Goal: Task Accomplishment & Management: Use online tool/utility

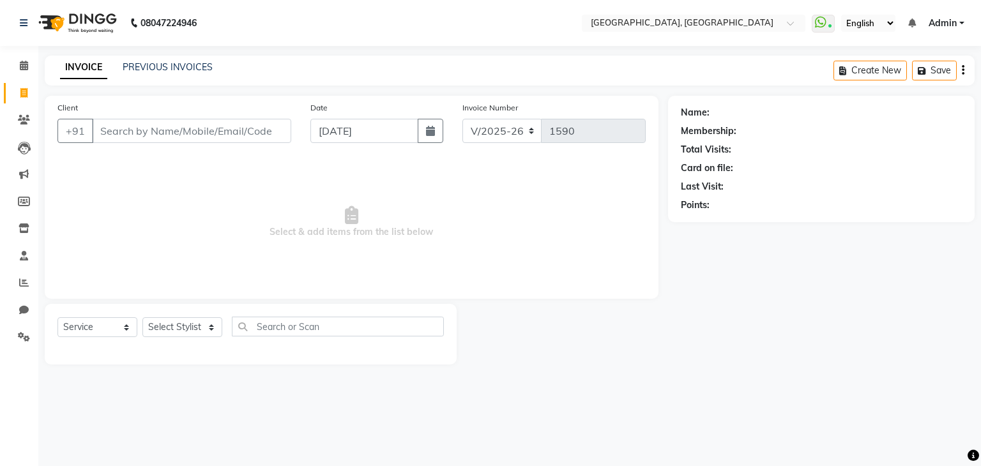
select select "6682"
select select "service"
click at [158, 73] on div "PREVIOUS INVOICES" at bounding box center [168, 67] width 90 height 13
click at [155, 71] on link "PREVIOUS INVOICES" at bounding box center [168, 66] width 90 height 11
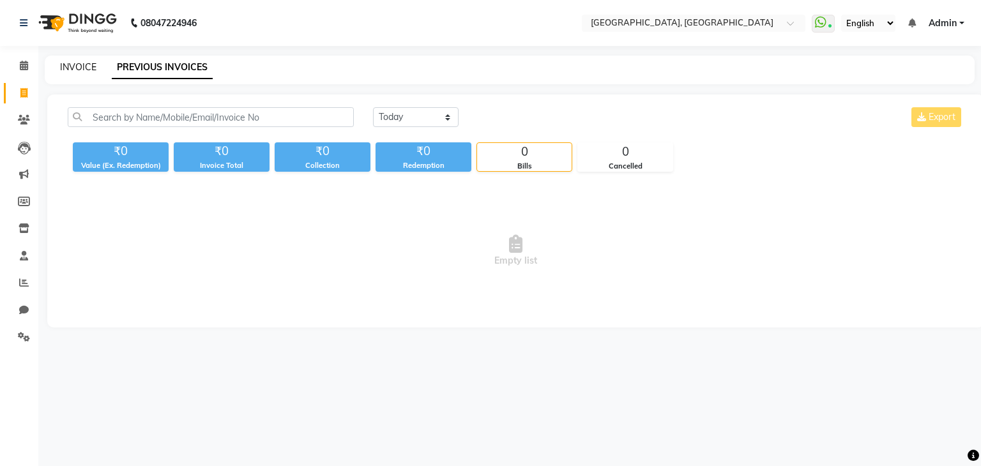
click at [85, 68] on link "INVOICE" at bounding box center [78, 66] width 36 height 11
select select "service"
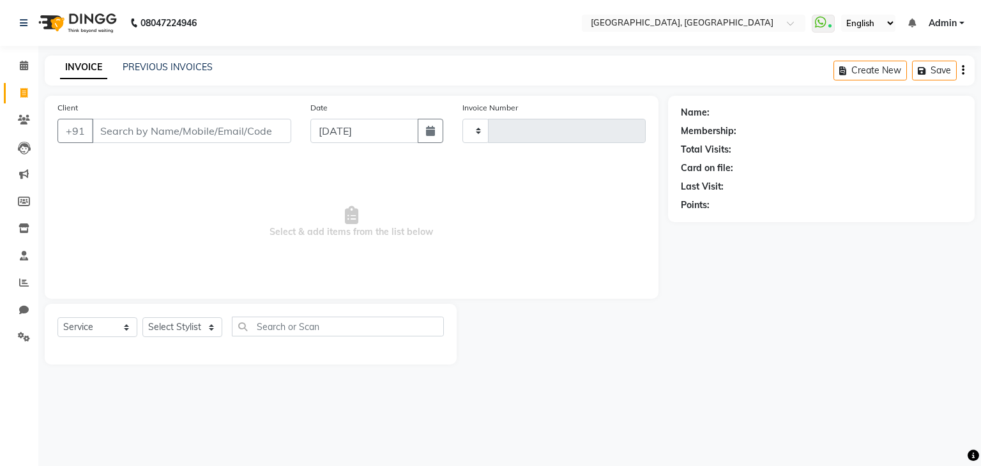
type input "1590"
select select "6682"
click at [26, 64] on icon at bounding box center [24, 66] width 8 height 10
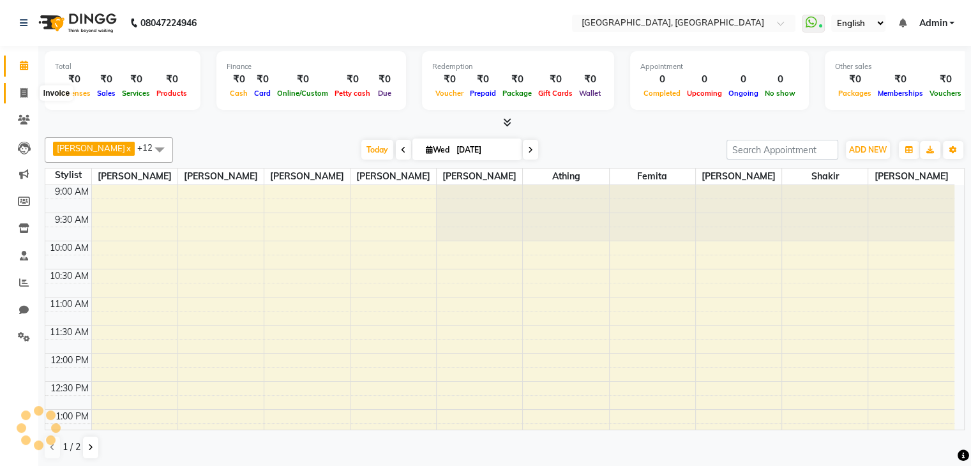
click at [26, 95] on icon at bounding box center [23, 93] width 7 height 10
select select "service"
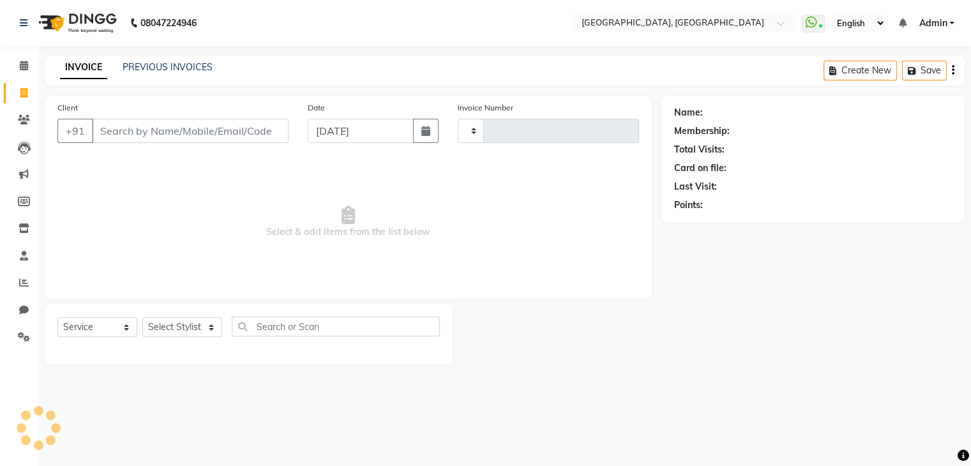
type input "1590"
select select "6682"
